Goal: Transaction & Acquisition: Book appointment/travel/reservation

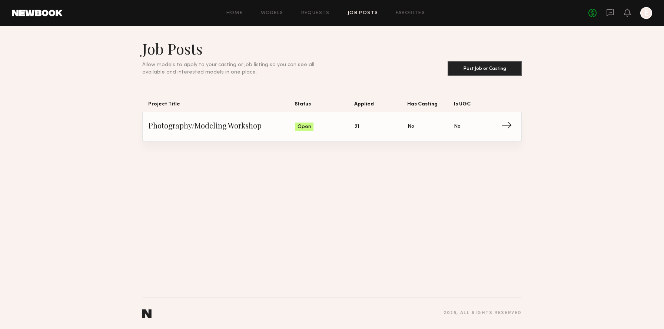
click at [208, 128] on span "Photography/Modeling Workshop" at bounding box center [222, 126] width 147 height 11
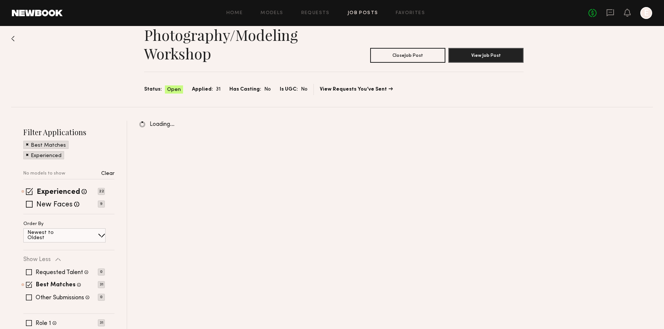
scroll to position [38, 0]
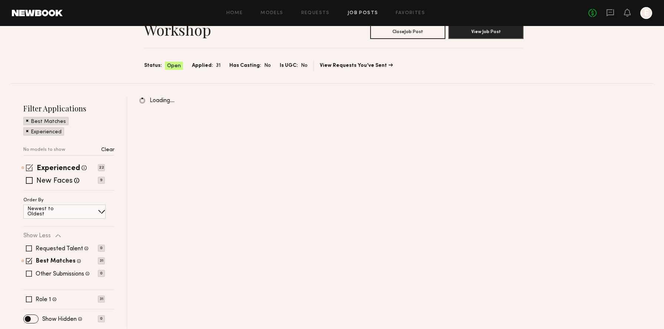
click at [26, 165] on span at bounding box center [29, 167] width 7 height 7
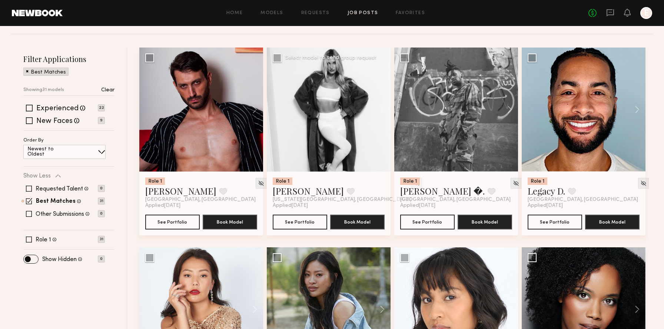
scroll to position [74, 0]
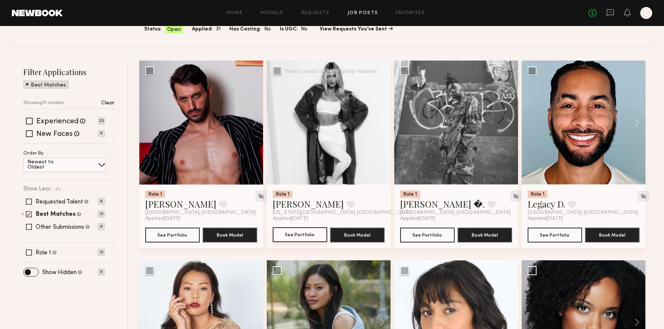
click at [310, 234] on button "See Portfolio" at bounding box center [300, 234] width 55 height 15
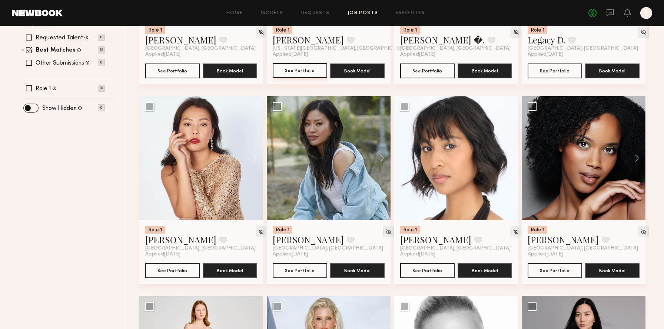
scroll to position [0, 0]
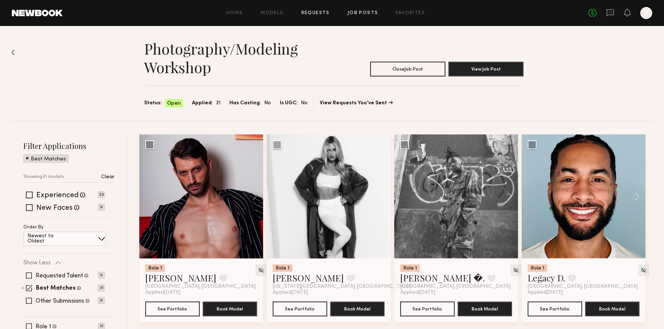
click at [319, 11] on link "Requests" at bounding box center [315, 13] width 29 height 5
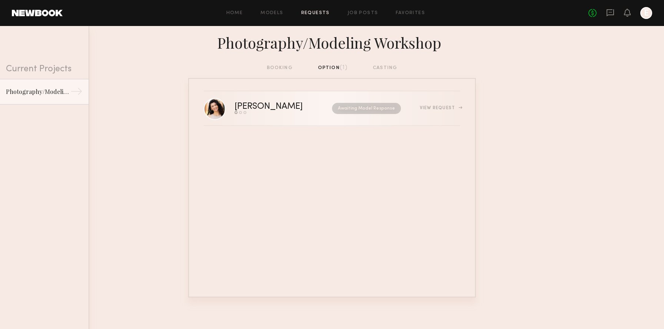
click at [378, 119] on link "Raquel C. Send request Model response Book model Awaiting Model Response View R…" at bounding box center [332, 108] width 257 height 34
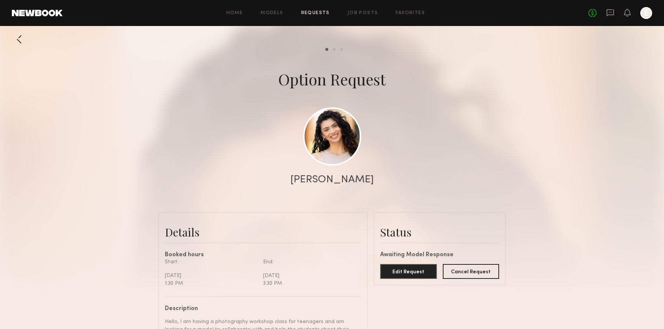
click at [335, 183] on div "Raquel C." at bounding box center [332, 179] width 83 height 10
click at [335, 149] on link at bounding box center [332, 136] width 58 height 58
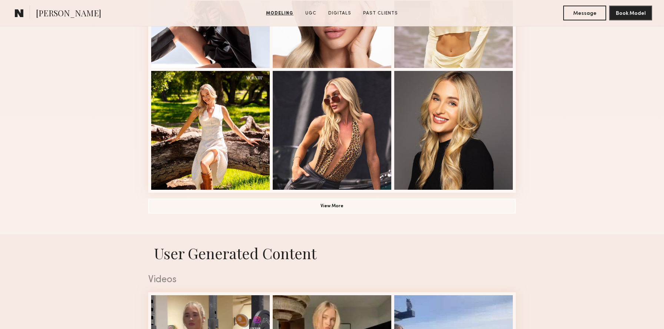
scroll to position [541, 0]
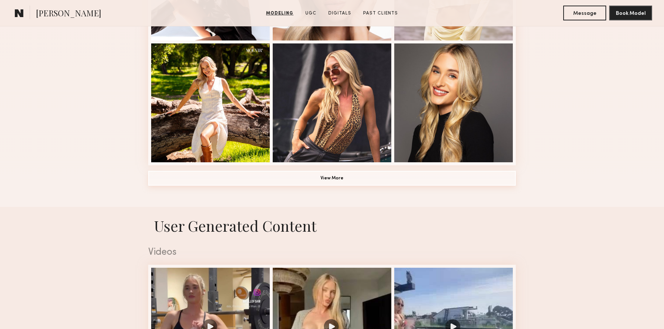
click at [331, 175] on button "View More" at bounding box center [332, 178] width 368 height 15
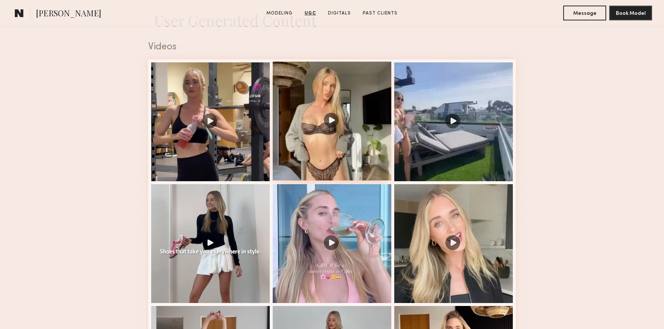
scroll to position [1214, 0]
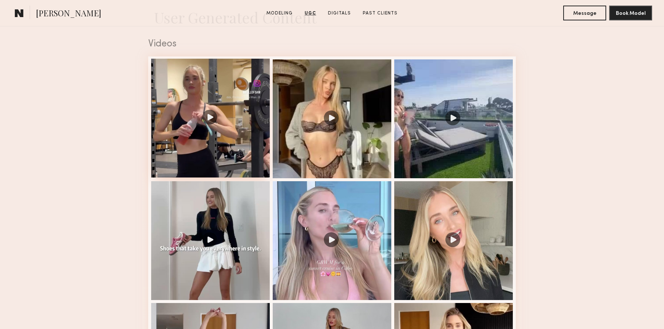
click at [244, 115] on div at bounding box center [210, 118] width 119 height 119
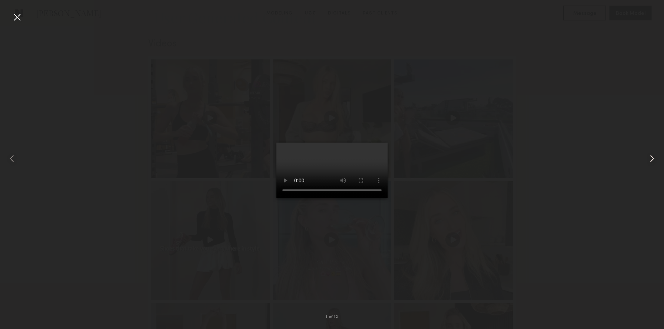
click at [650, 154] on common-icon at bounding box center [653, 158] width 12 height 12
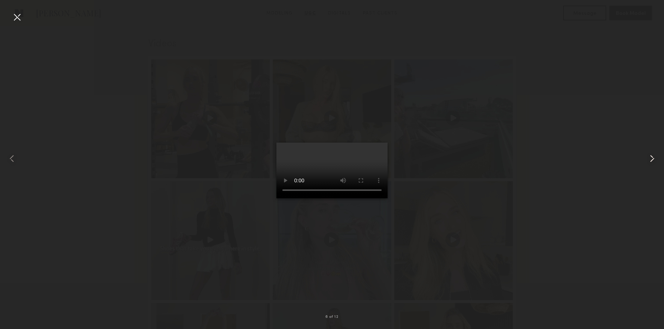
click at [650, 154] on common-icon at bounding box center [653, 158] width 12 height 12
click at [651, 154] on common-icon at bounding box center [653, 158] width 12 height 12
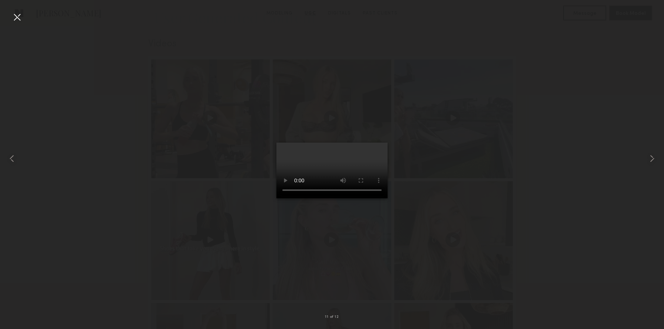
click at [14, 15] on div at bounding box center [17, 17] width 12 height 12
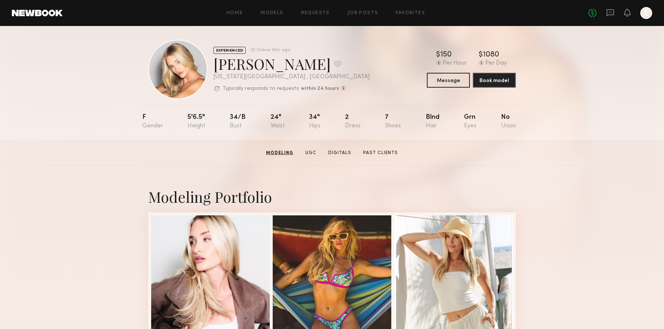
scroll to position [0, 0]
